Goal: Information Seeking & Learning: Learn about a topic

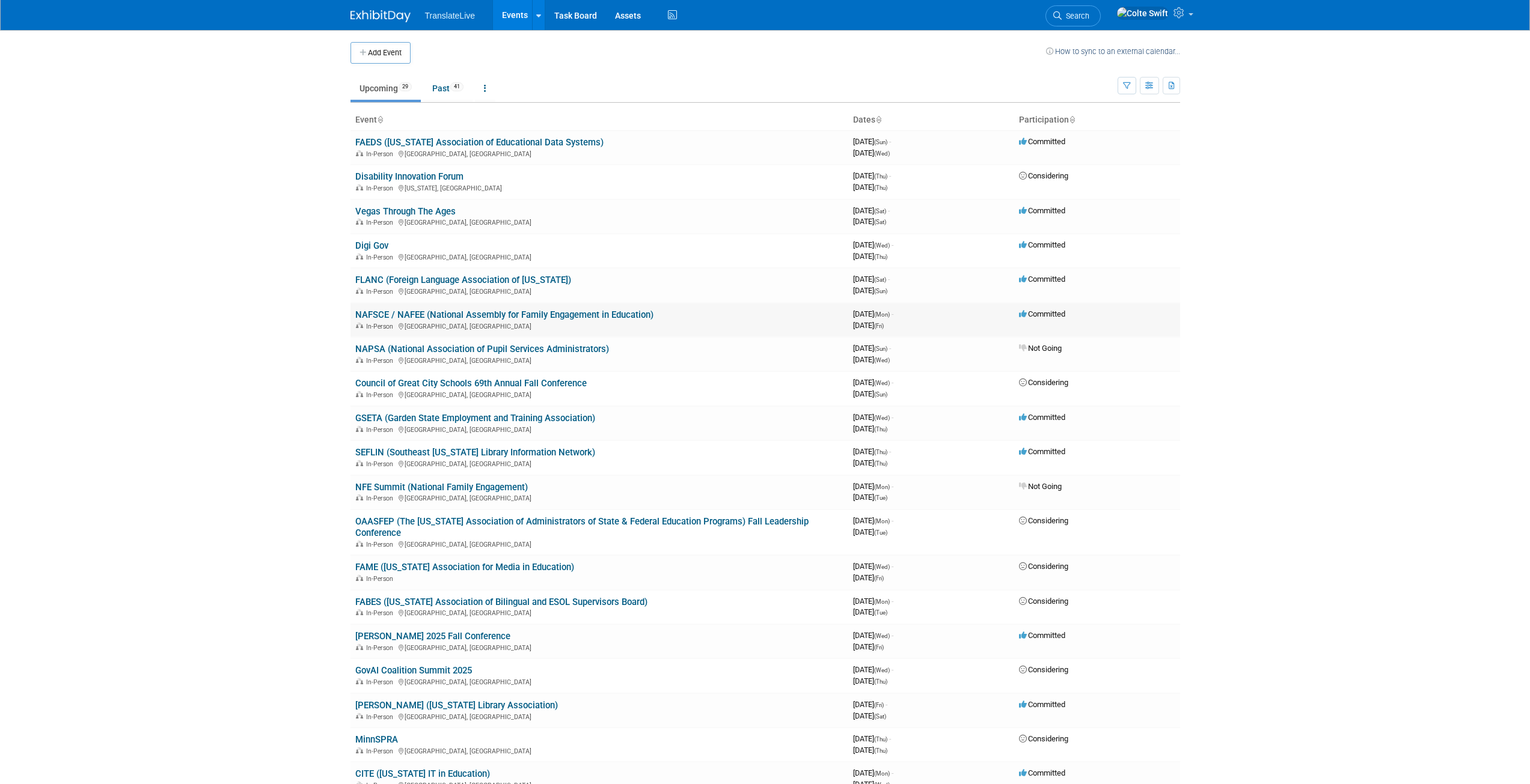
click at [422, 316] on link "NAFSCE / NAFEE (National Assembly for Family Engagement in Education)" at bounding box center [504, 315] width 298 height 11
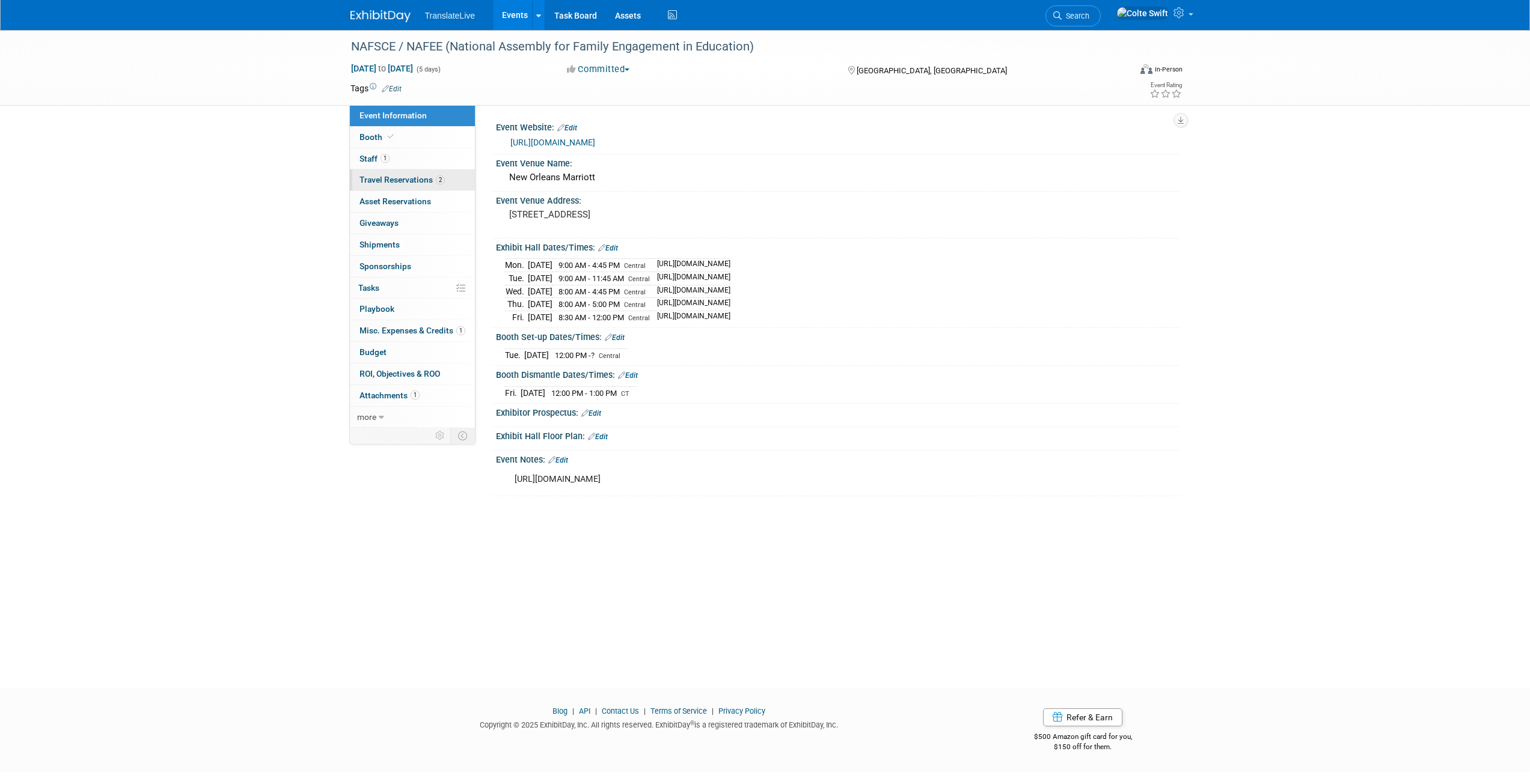
click at [402, 178] on span "Travel Reservations 2" at bounding box center [402, 179] width 85 height 10
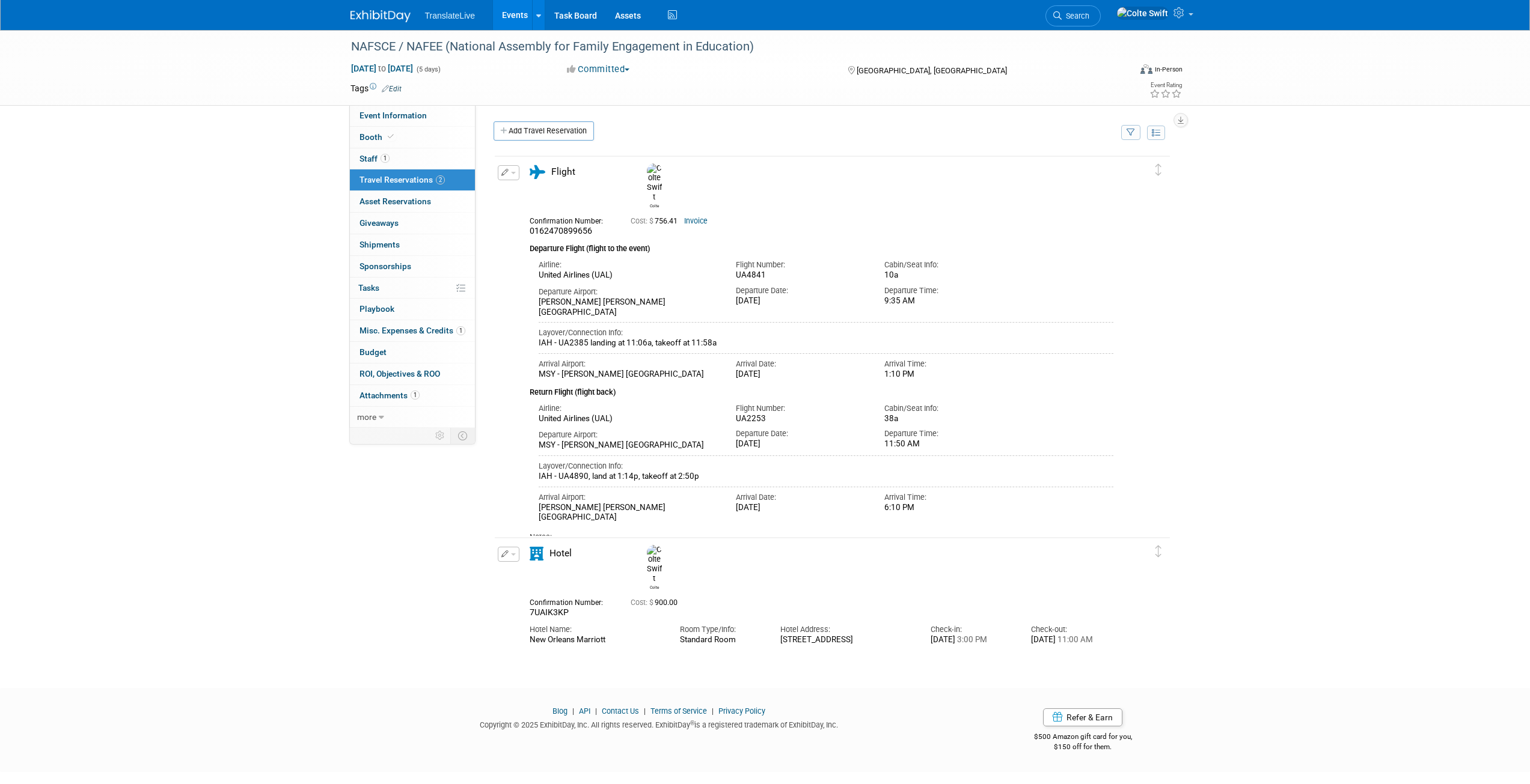
drag, startPoint x: 612, startPoint y: 622, endPoint x: 528, endPoint y: 626, distance: 84.1
click at [528, 626] on div "Hotel Name: New Orleans Marriott Room Type/Info: Standard Room" at bounding box center [822, 631] width 603 height 27
copy div "New Orleans Marriott"
click at [390, 133] on icon at bounding box center [391, 137] width 6 height 7
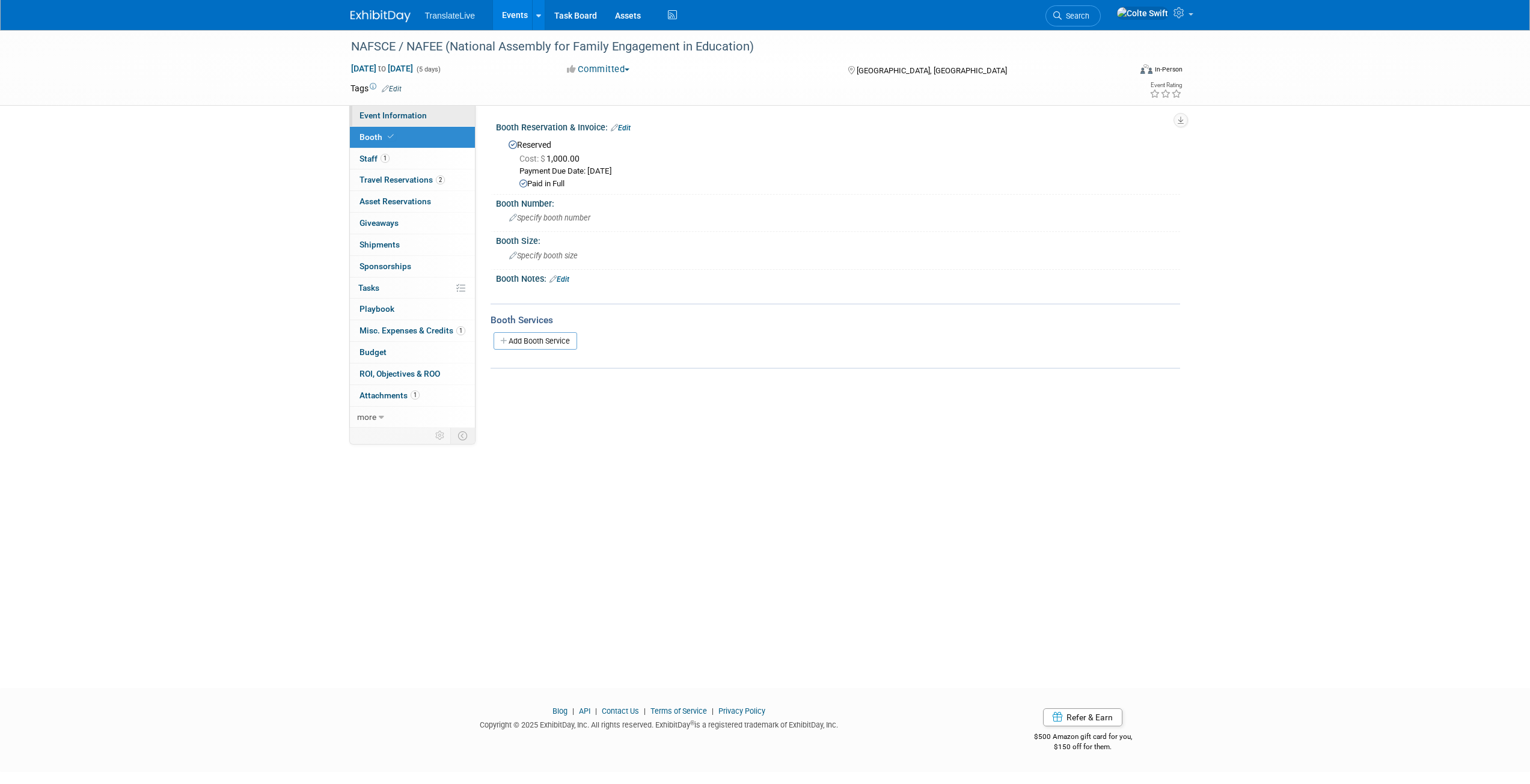
click at [390, 117] on span "Event Information" at bounding box center [394, 116] width 67 height 10
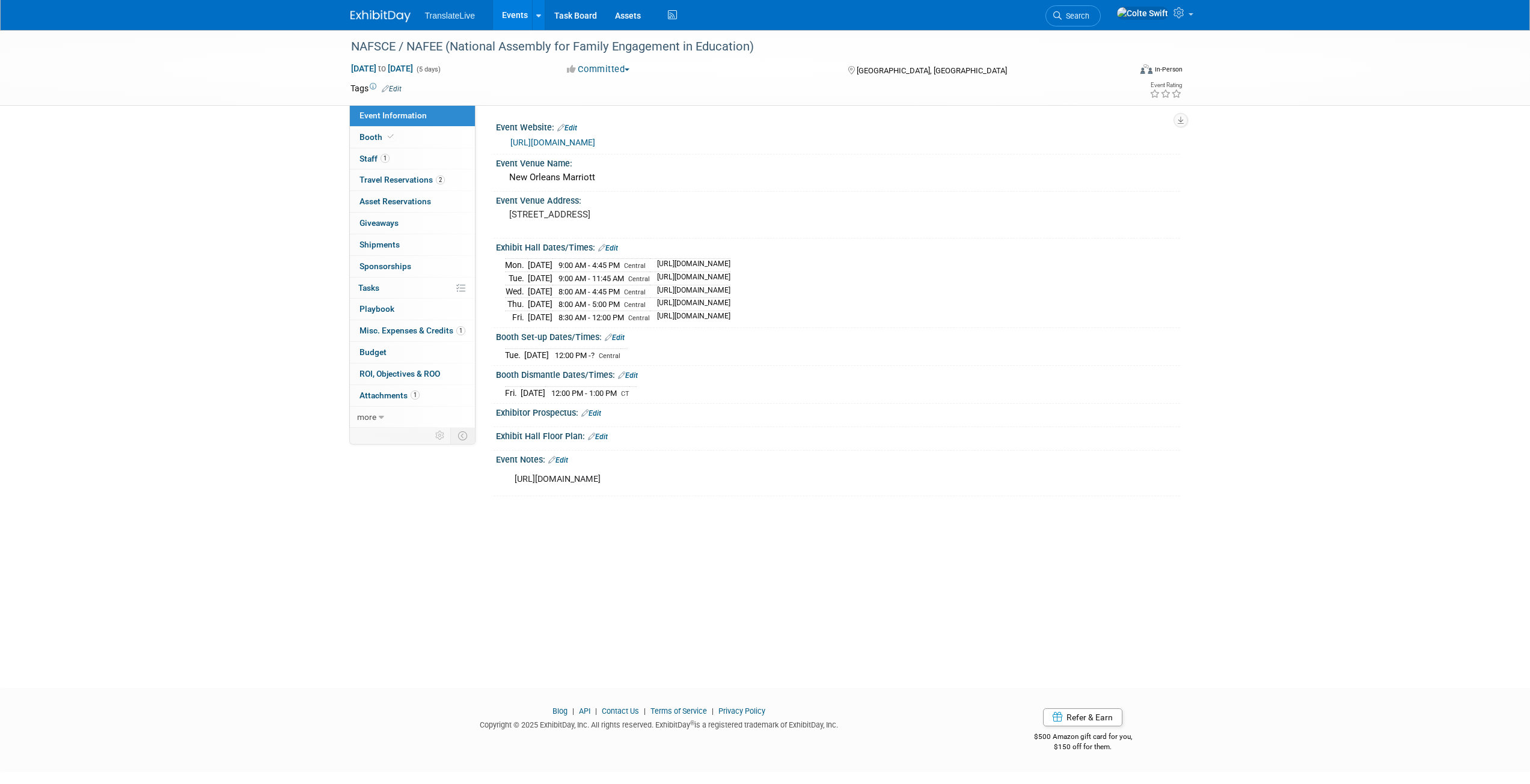
drag, startPoint x: 709, startPoint y: 481, endPoint x: 512, endPoint y: 481, distance: 197.0
click at [512, 481] on div "https://www.engagementassembly.org/N2lYex" at bounding box center [777, 479] width 541 height 24
copy div "https://www.engagementassembly.org/N2lYex"
click at [416, 334] on span "Misc. Expenses & Credits 1" at bounding box center [413, 331] width 106 height 10
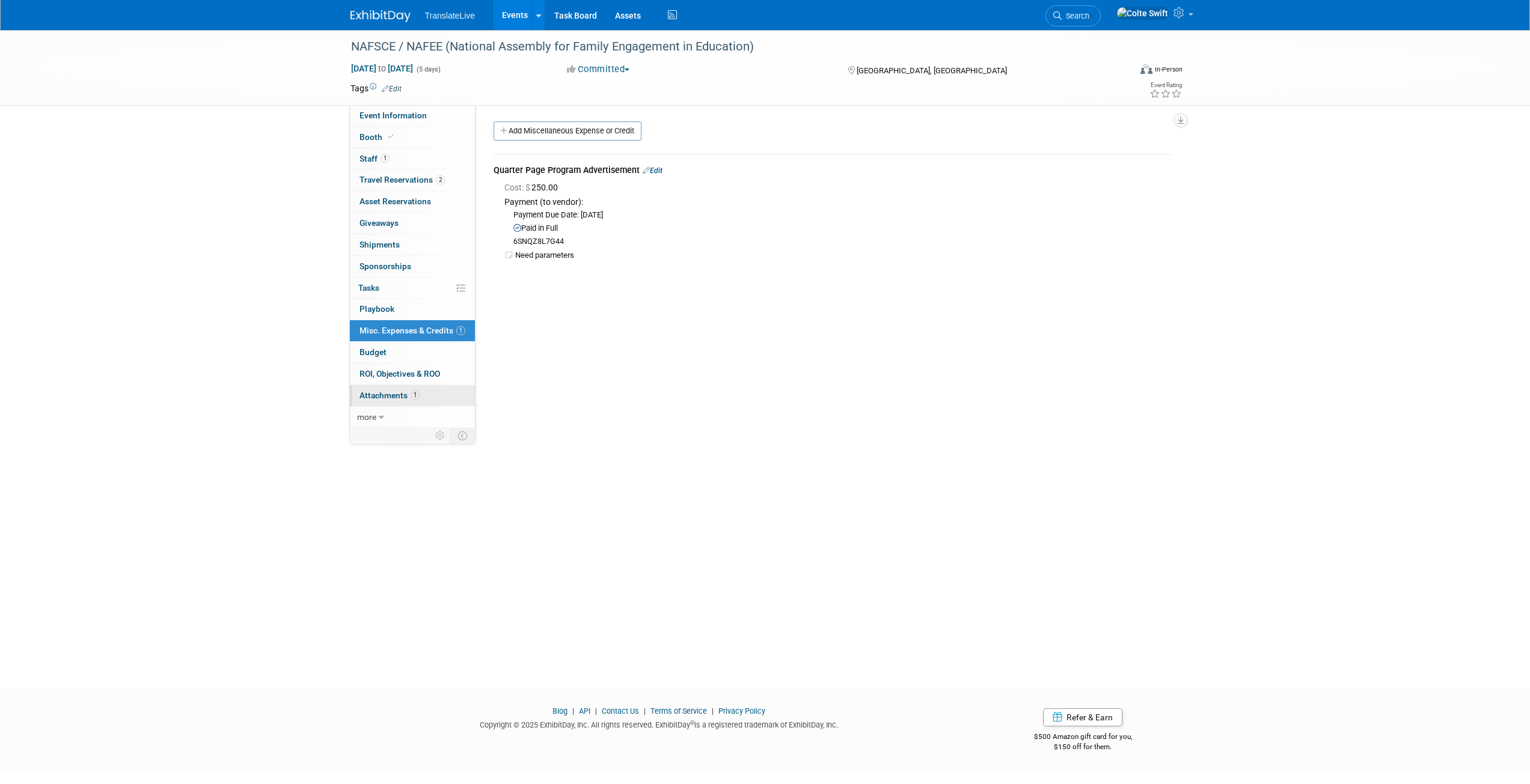
click at [400, 397] on span "Attachments 1" at bounding box center [389, 395] width 60 height 10
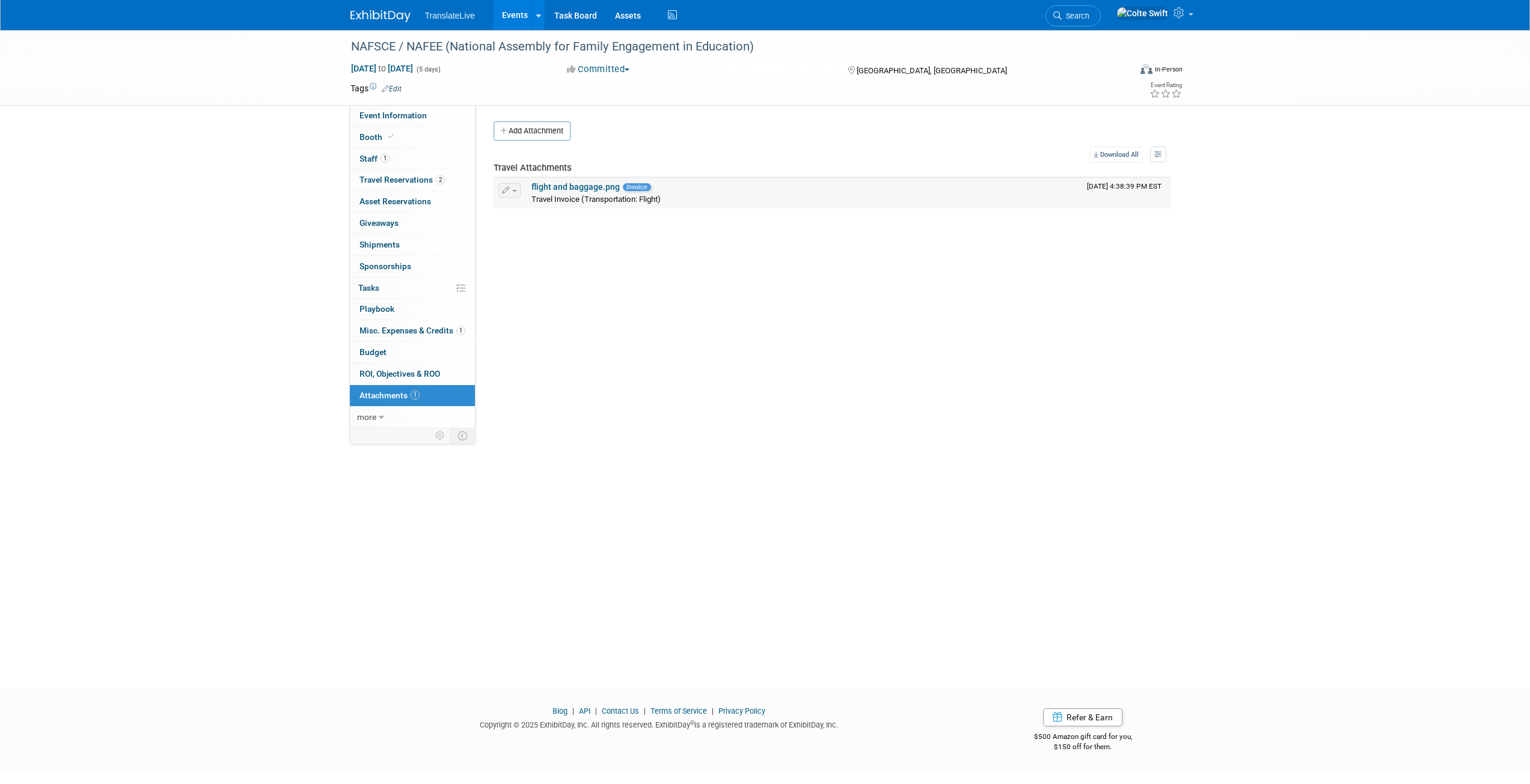
click at [559, 186] on link "flight and baggage.png" at bounding box center [575, 187] width 88 height 10
click at [393, 177] on span "Travel Reservations 2" at bounding box center [402, 179] width 85 height 10
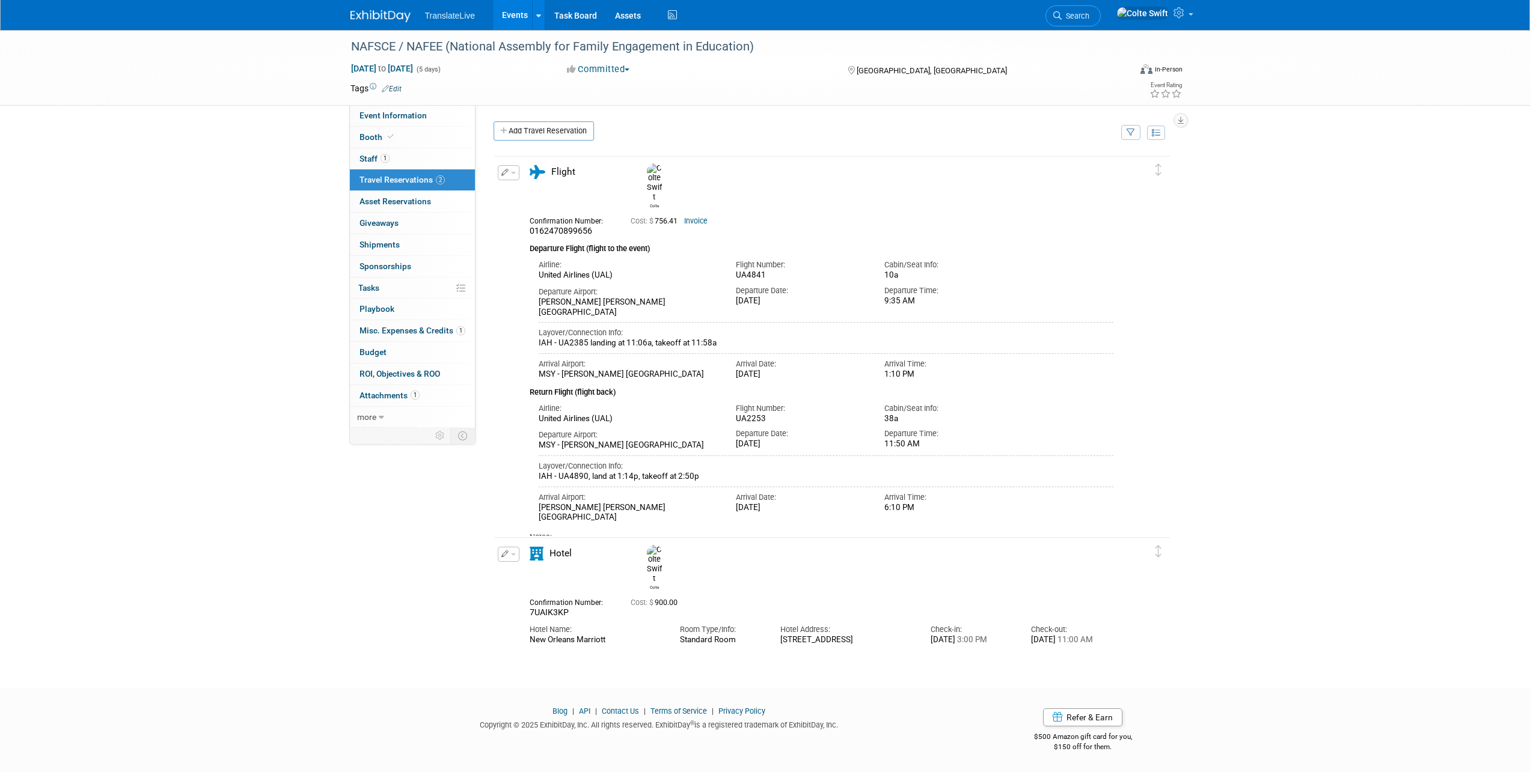
click at [552, 607] on span "7UAIK3KP" at bounding box center [549, 612] width 39 height 10
click at [571, 595] on div "Confirmation Number:" at bounding box center [571, 601] width 83 height 12
click at [549, 607] on span "7UAIK3KP" at bounding box center [549, 612] width 39 height 10
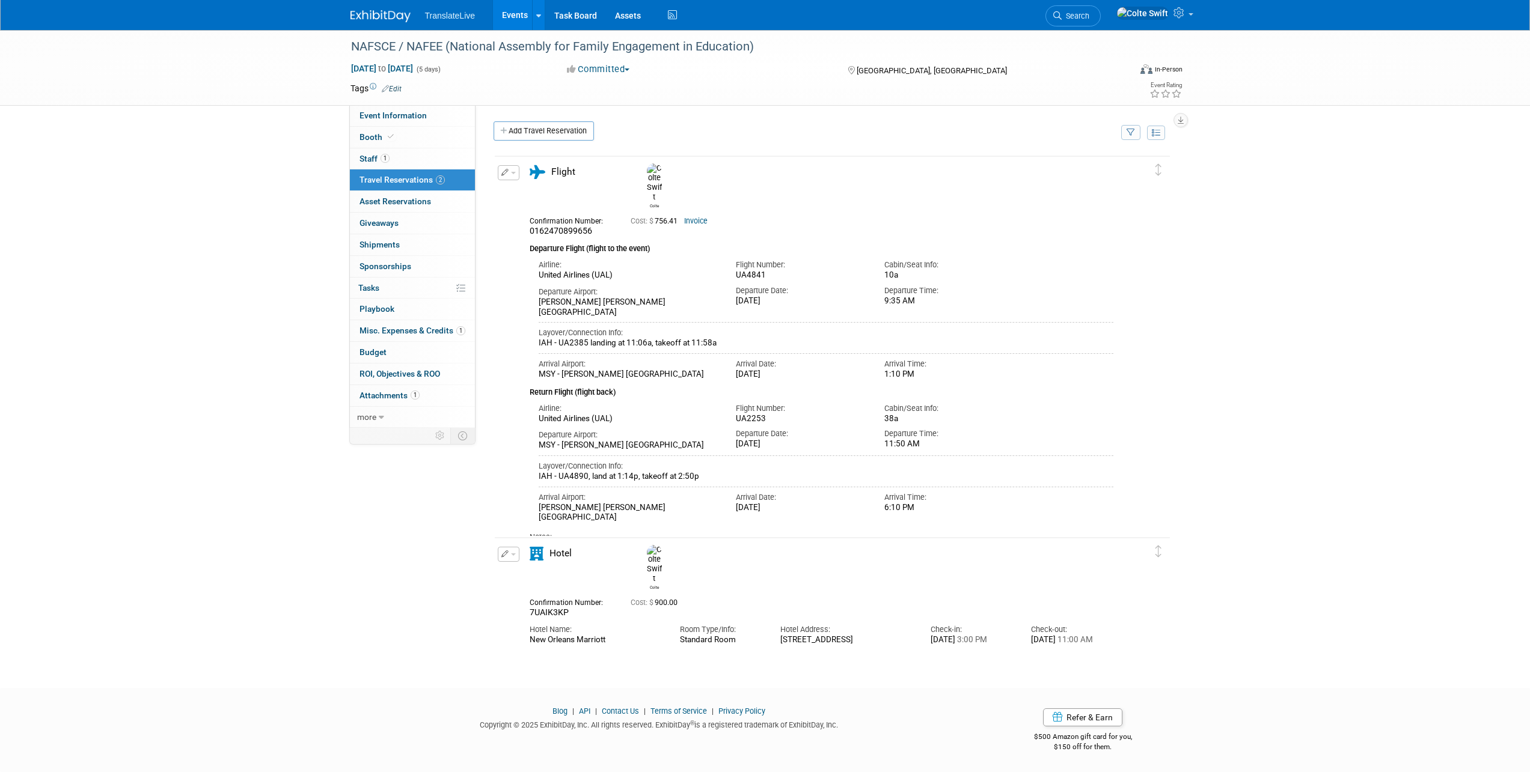
click at [679, 598] on span "Cost: $ 900.00" at bounding box center [656, 602] width 52 height 8
